Goal: Communication & Community: Participate in discussion

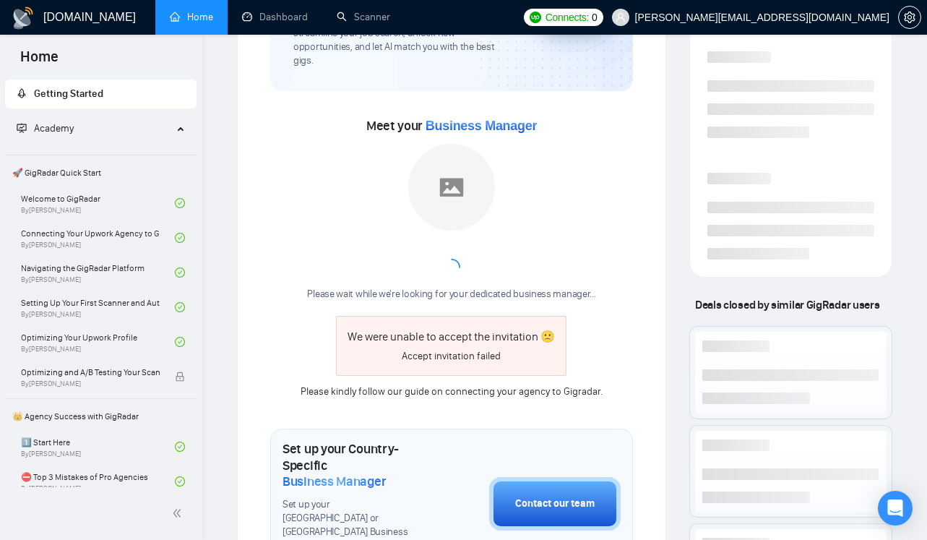
scroll to position [241, 0]
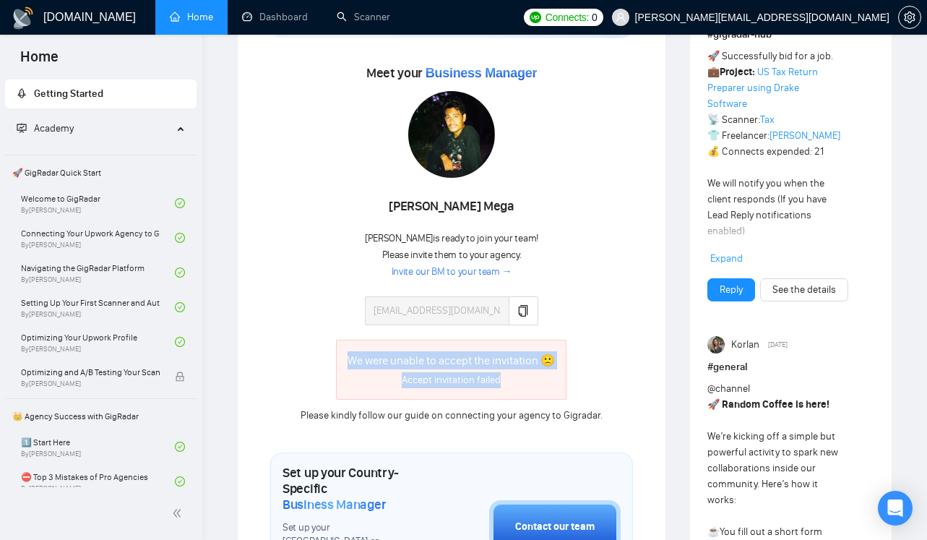
drag, startPoint x: 348, startPoint y: 346, endPoint x: 531, endPoint y: 383, distance: 187.2
click at [531, 383] on div "We were unable to accept the invitation 🙁 Accept invitation failed" at bounding box center [451, 370] width 230 height 60
copy div "We were unable to accept the invitation 🙁 Accept invitation failed"
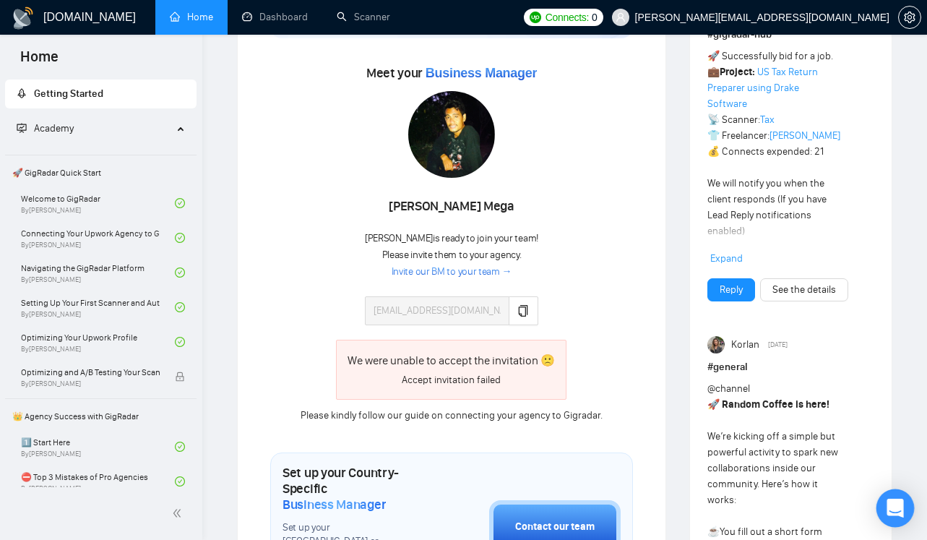
click at [900, 502] on icon "Open Intercom Messenger" at bounding box center [894, 508] width 17 height 19
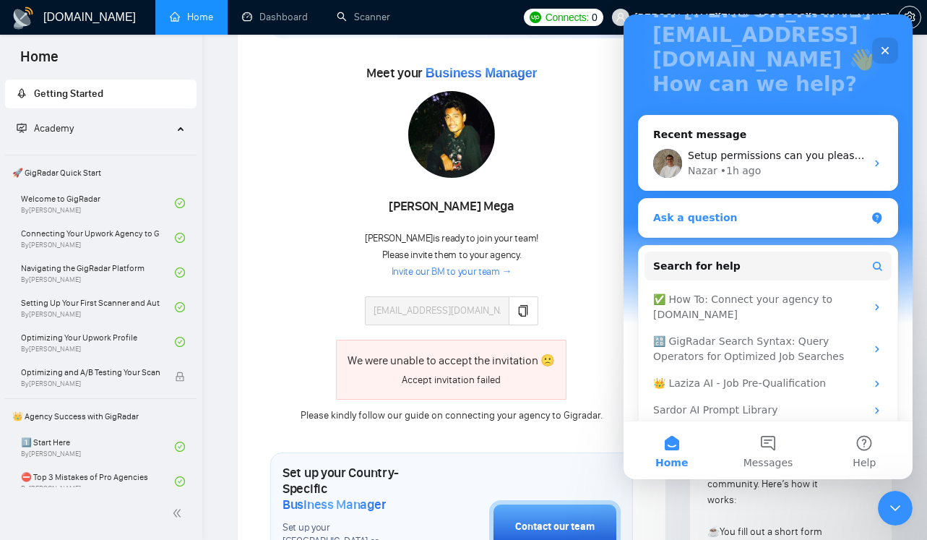
scroll to position [135, 0]
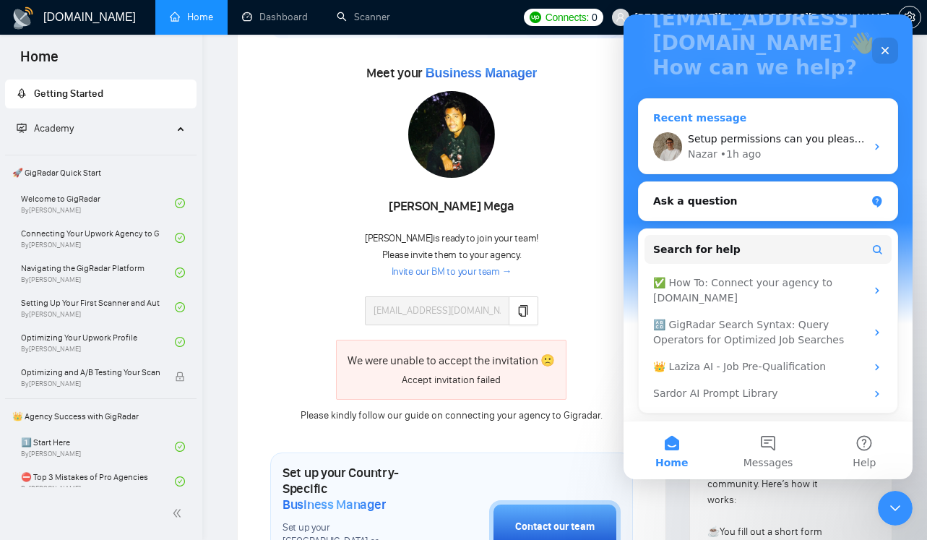
click at [786, 145] on div "Setup permissions can you please now give a USA BM" at bounding box center [777, 138] width 178 height 15
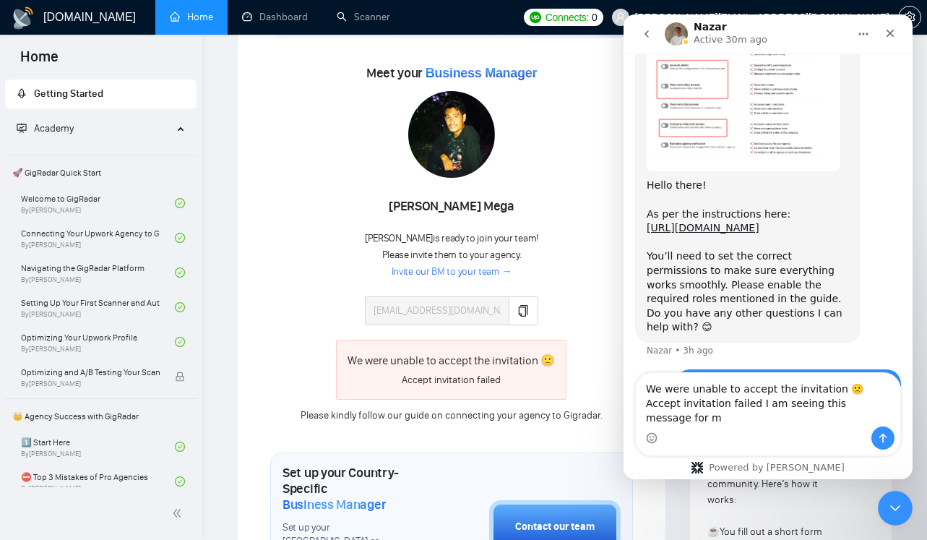
scroll to position [1651, 0]
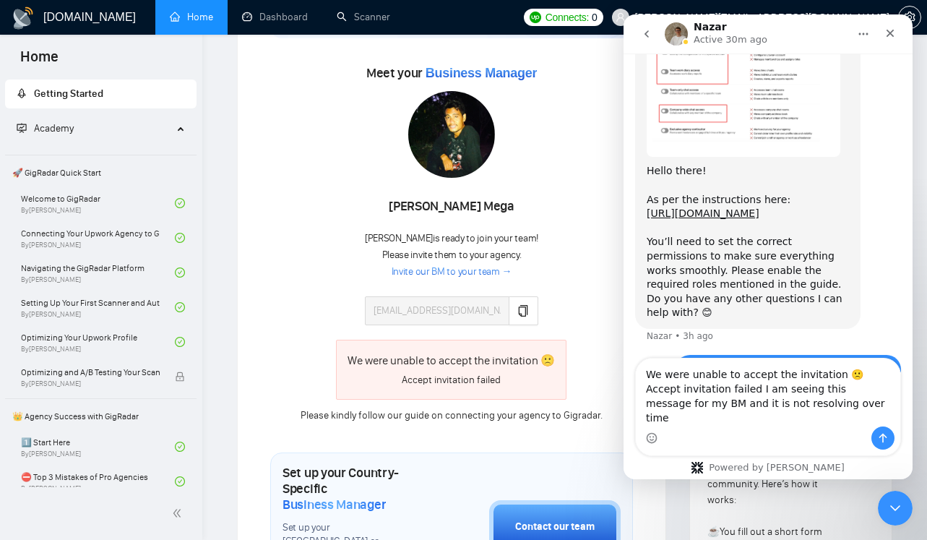
type textarea "We were unable to accept the invitation 🙁 Accept invitation failed I am seeing …"
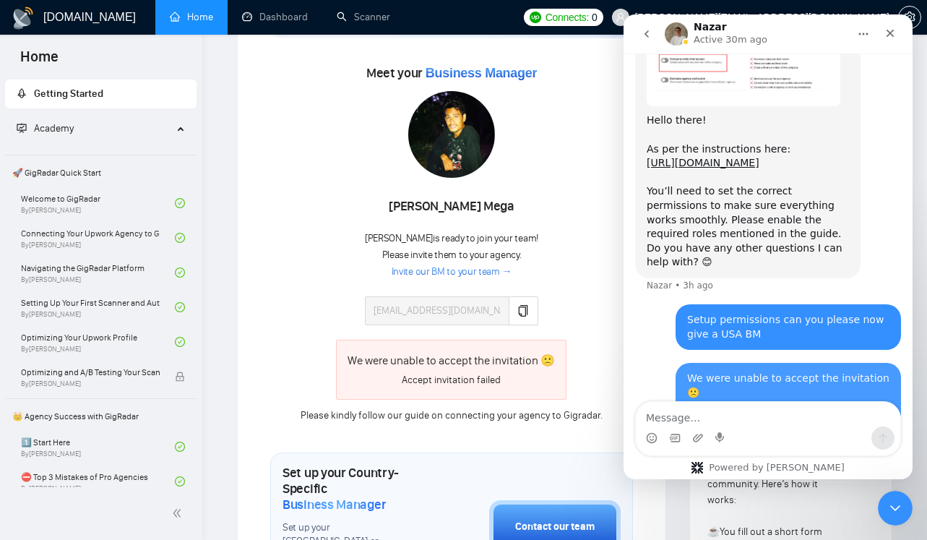
scroll to position [1707, 0]
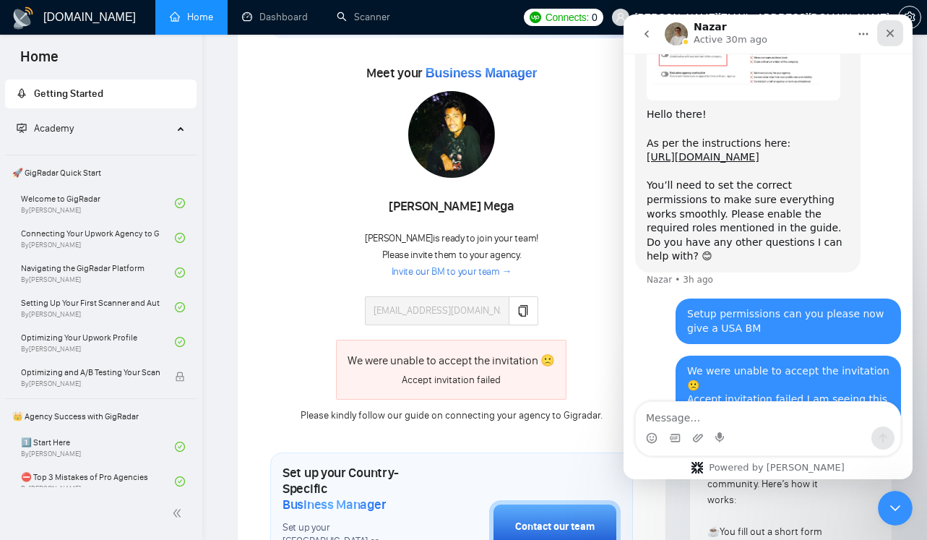
click at [886, 35] on icon "Close" at bounding box center [890, 34] width 8 height 8
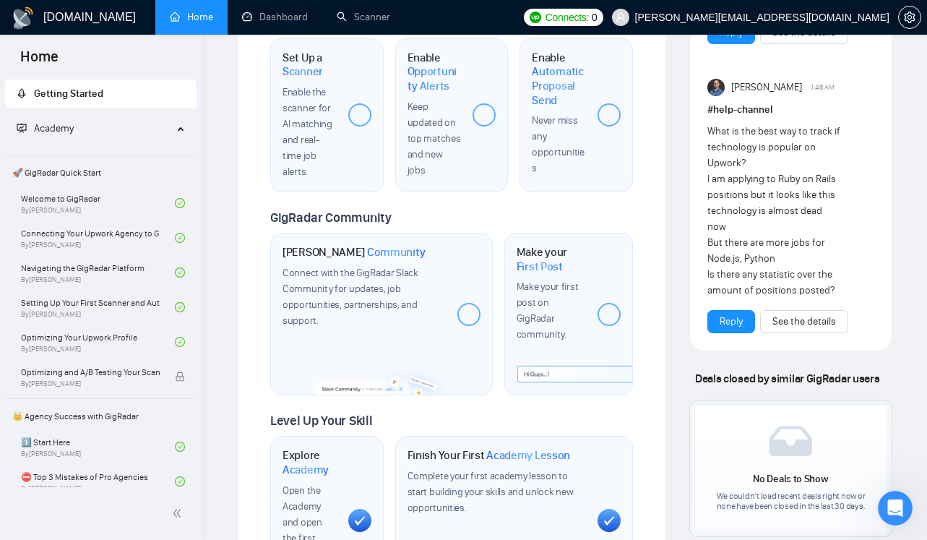
scroll to position [1024, 0]
